Goal: Task Accomplishment & Management: Use online tool/utility

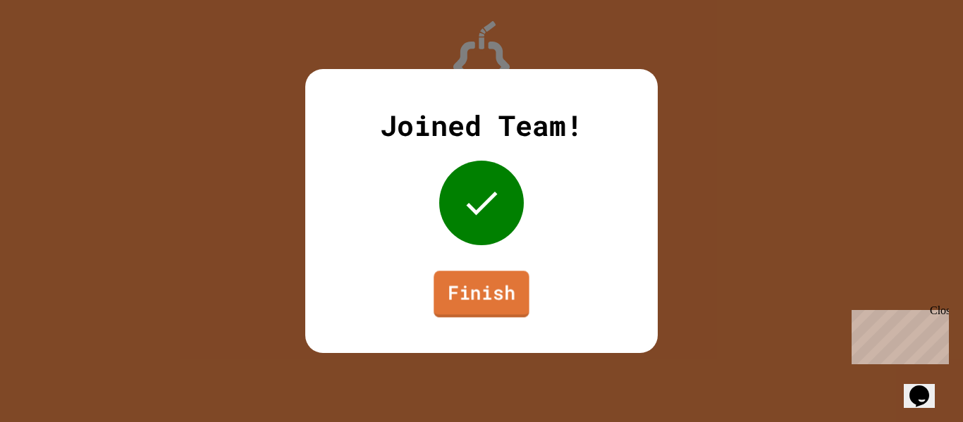
click at [478, 280] on link "Finish" at bounding box center [481, 294] width 95 height 47
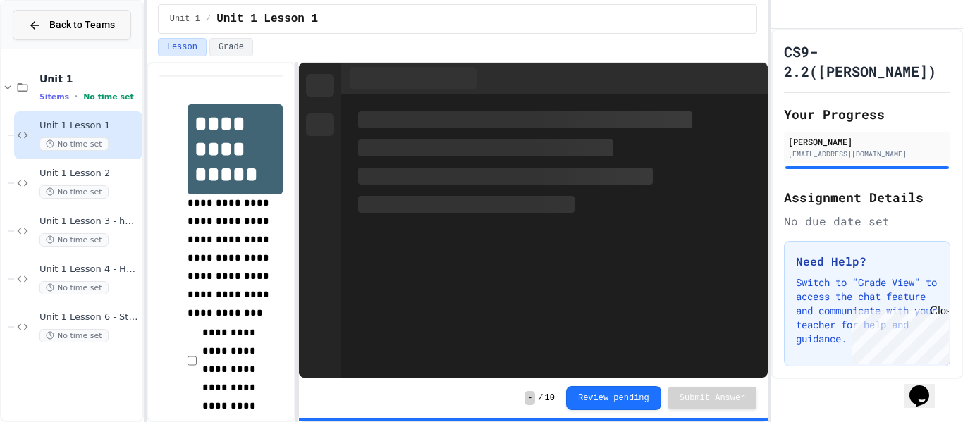
click at [73, 29] on span "Back to Teams" at bounding box center [82, 25] width 66 height 15
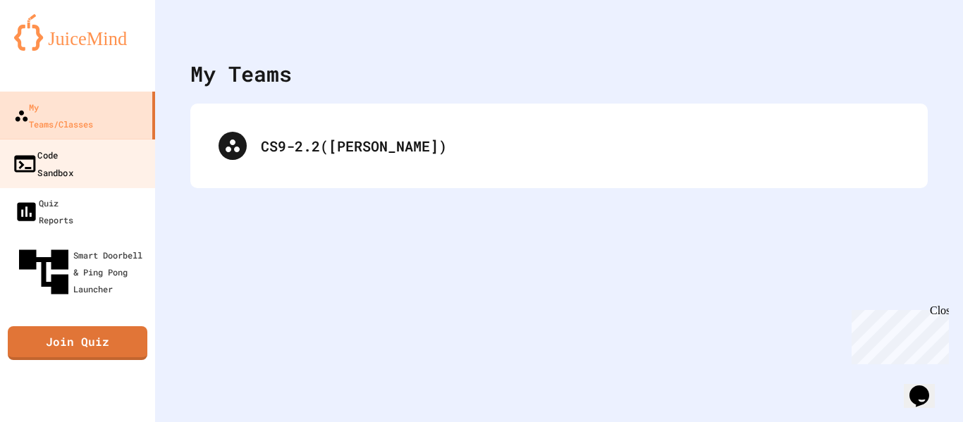
click at [72, 146] on div "Code Sandbox" at bounding box center [42, 163] width 61 height 35
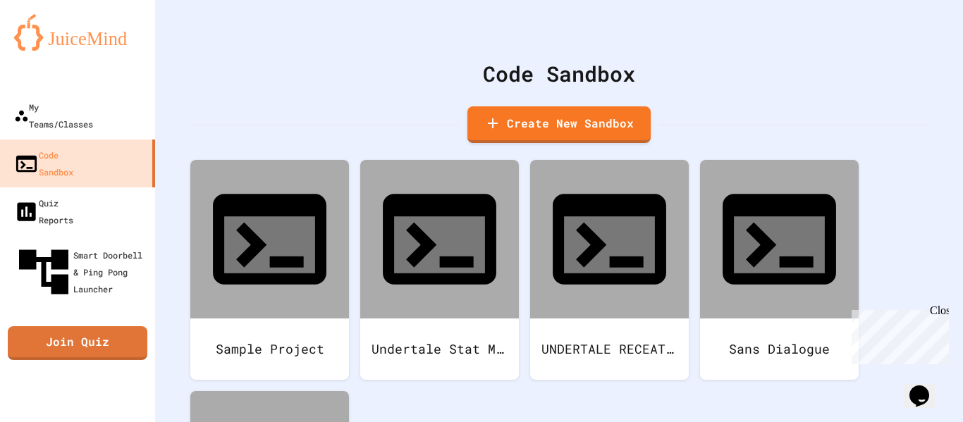
click at [192, 143] on div "Code Sandbox Create New Sandbox Sample Project Undertale Stat Menu test UNDERTA…" at bounding box center [559, 211] width 808 height 422
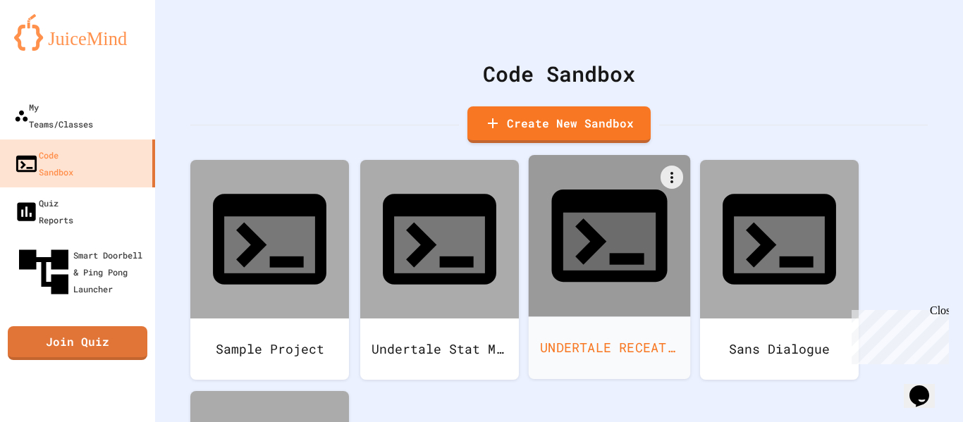
click at [593, 231] on icon at bounding box center [609, 235] width 139 height 139
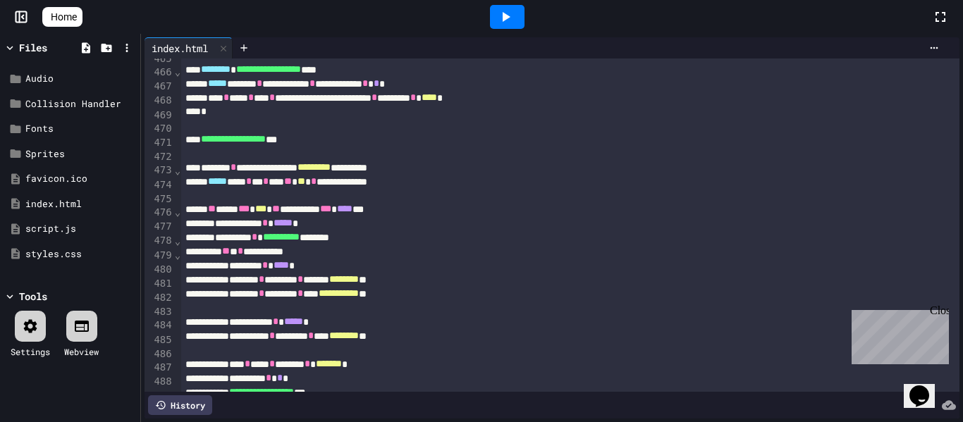
scroll to position [6578, 0]
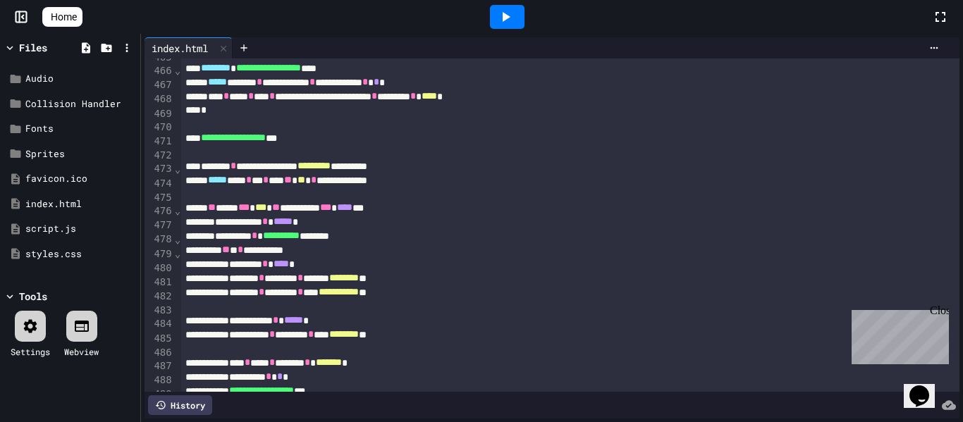
click at [520, 9] on div at bounding box center [507, 17] width 35 height 24
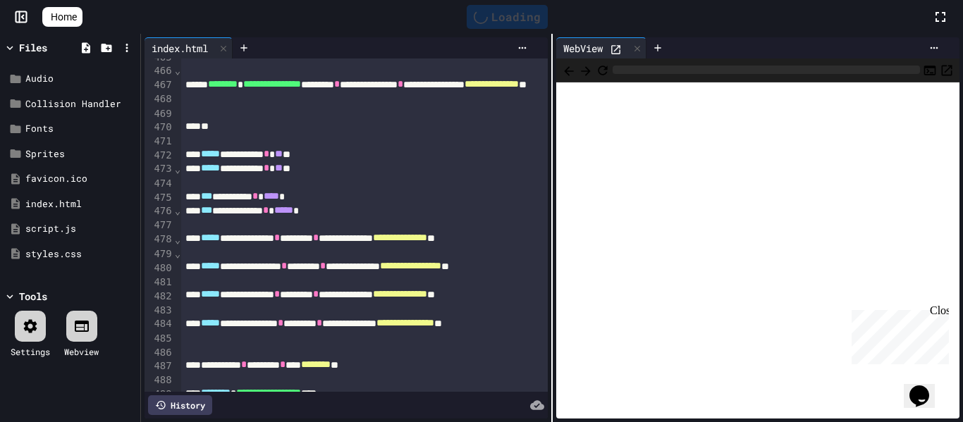
scroll to position [6903, 0]
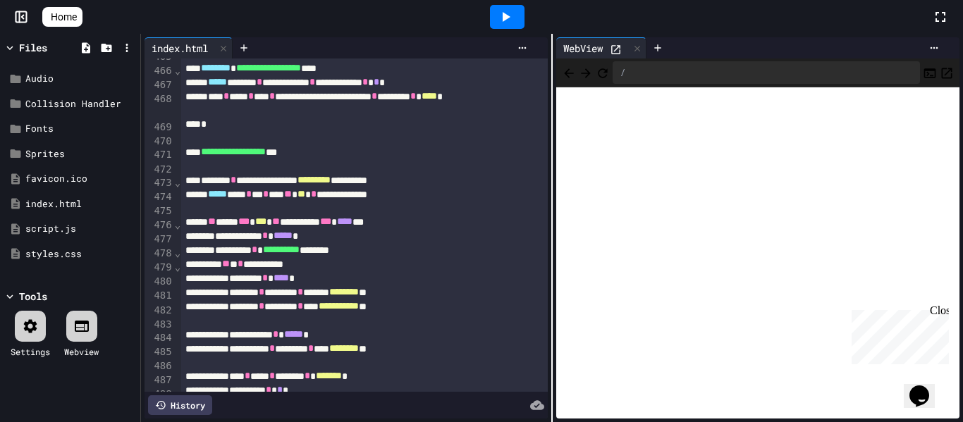
click at [620, 51] on icon at bounding box center [616, 50] width 12 height 12
